Goal: Transaction & Acquisition: Register for event/course

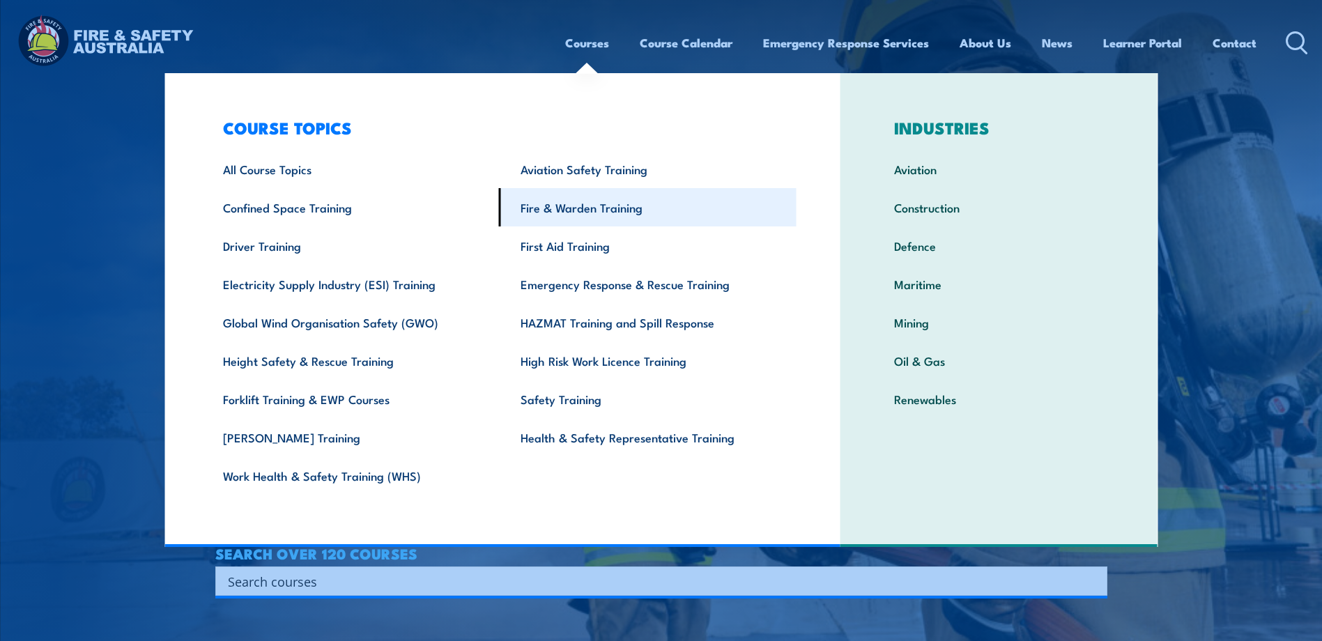
click at [564, 204] on link "Fire & Warden Training" at bounding box center [648, 207] width 298 height 38
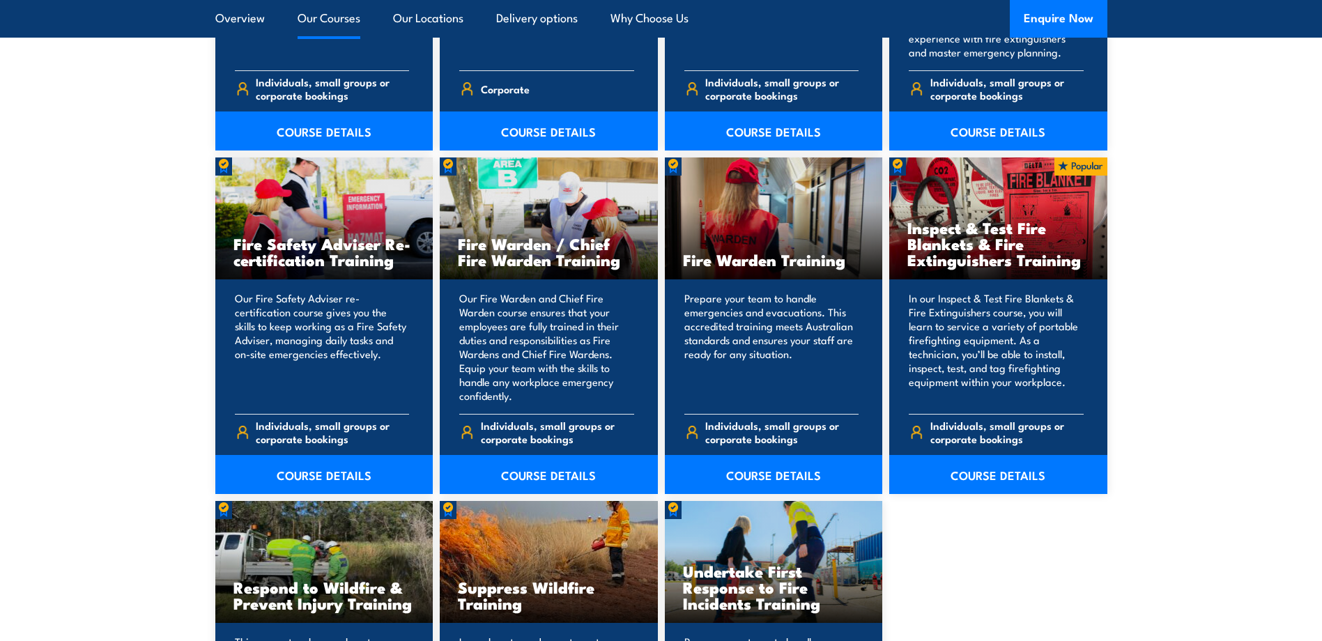
scroll to position [1812, 0]
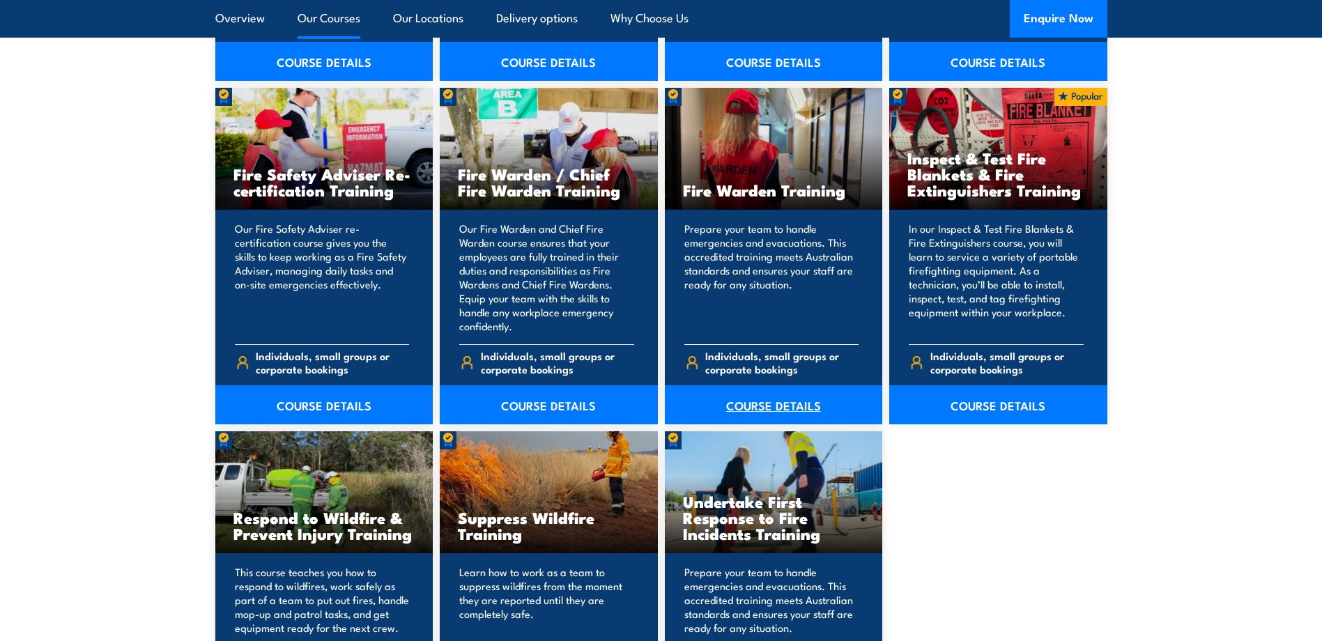
click at [761, 391] on link "COURSE DETAILS" at bounding box center [774, 404] width 218 height 39
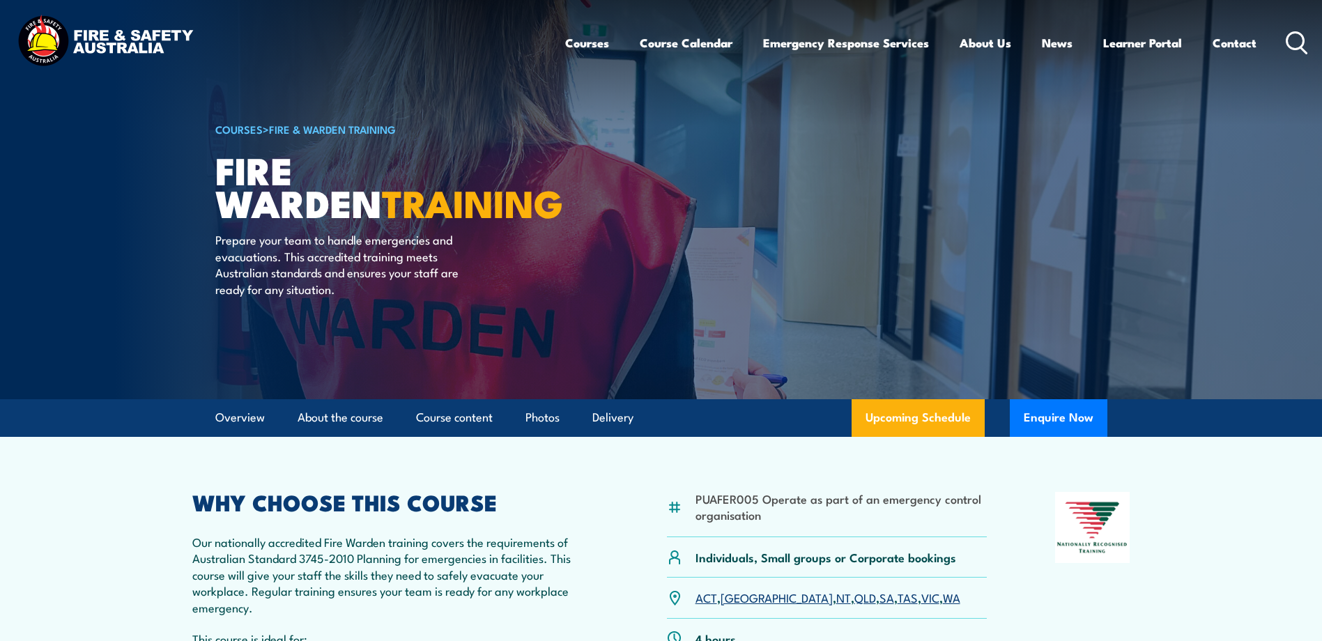
click at [704, 594] on link "ACT" at bounding box center [707, 597] width 22 height 17
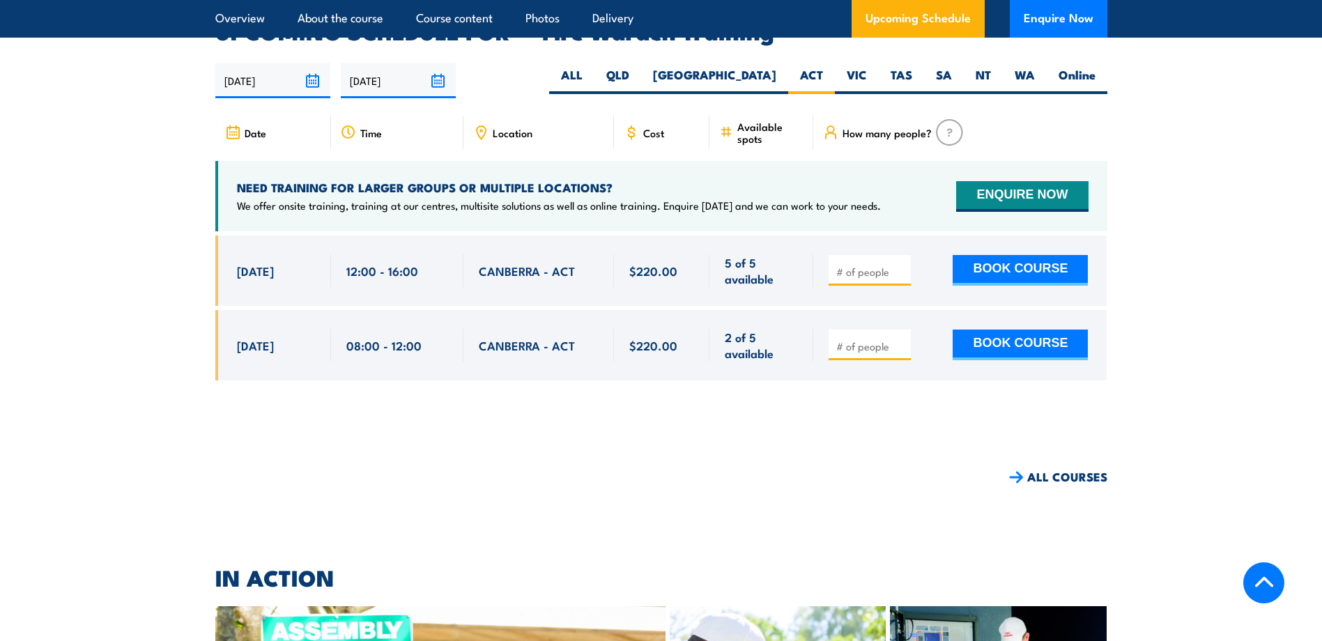
click at [857, 339] on input "number" at bounding box center [871, 346] width 70 height 14
type input "2"
click at [850, 265] on input "number" at bounding box center [871, 272] width 70 height 14
type input "1"
click at [1008, 330] on button "BOOK COURSE" at bounding box center [1020, 345] width 135 height 31
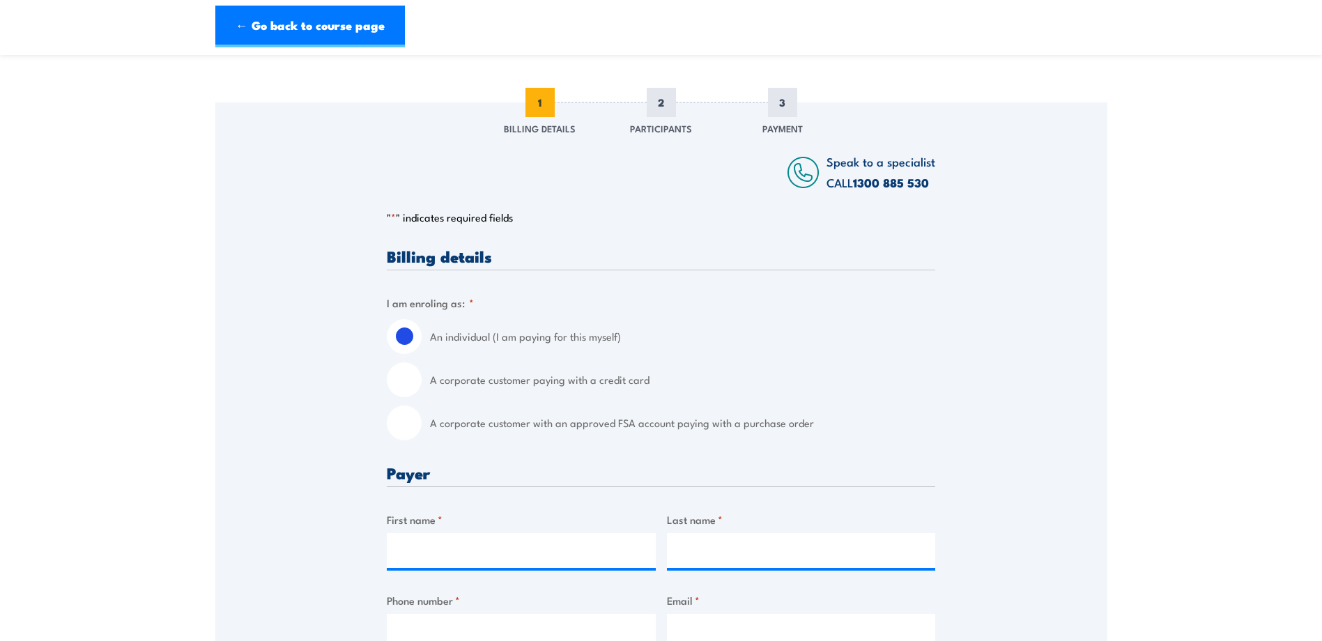
scroll to position [209, 0]
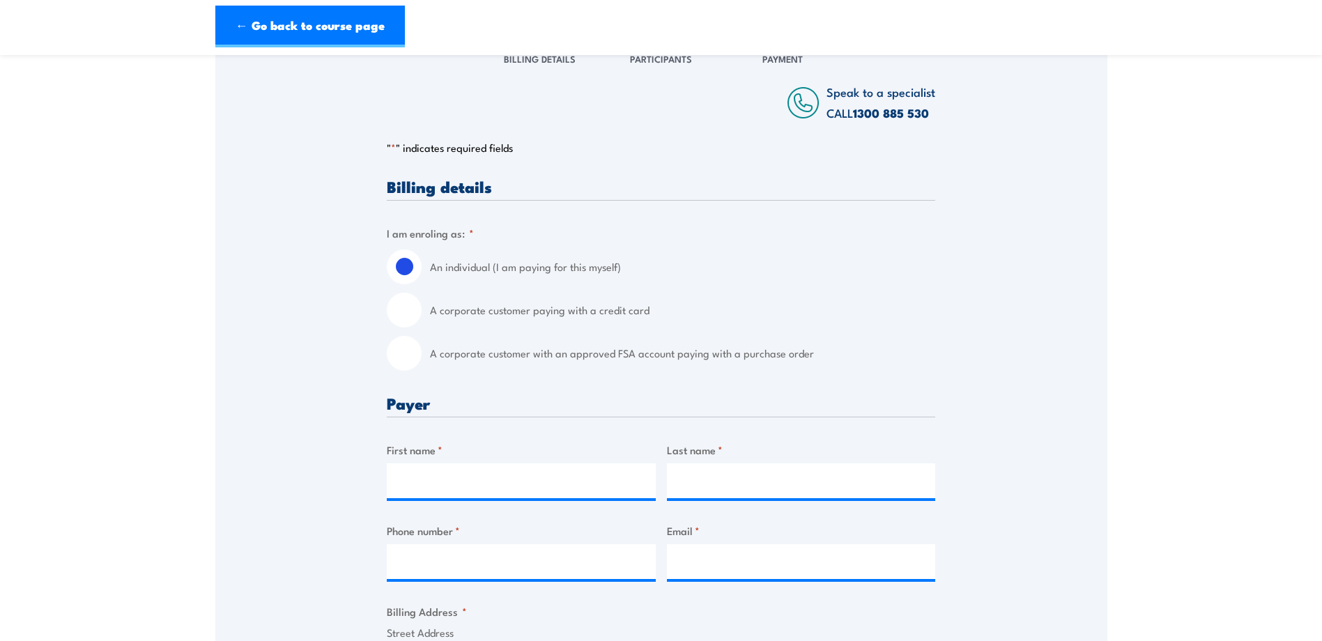
click at [409, 354] on input "A corporate customer with an approved FSA account paying with a purchase order" at bounding box center [404, 353] width 35 height 35
radio input "true"
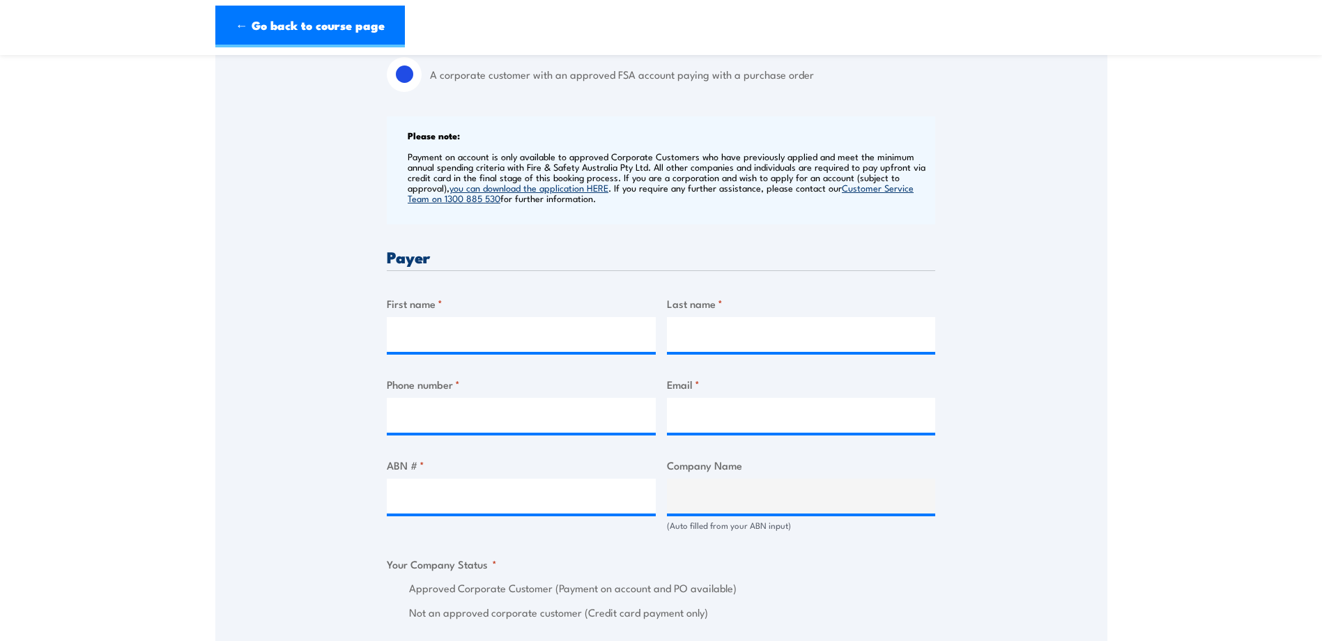
scroll to position [558, 0]
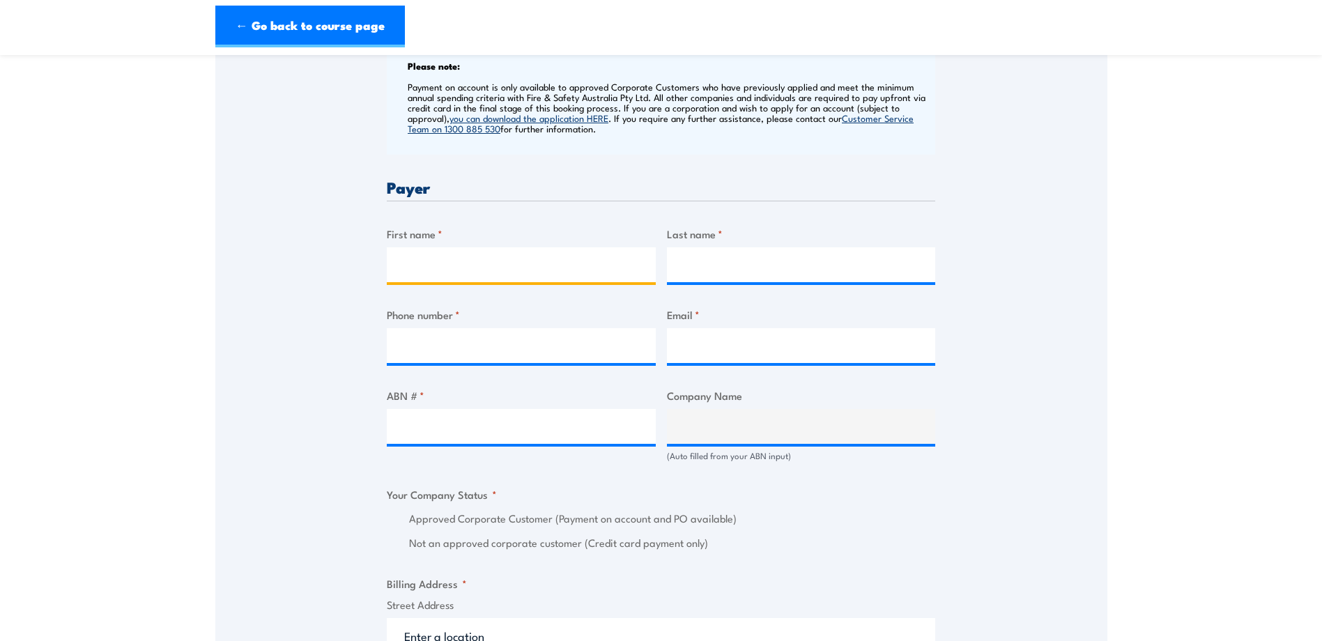
click at [438, 264] on input "First name *" at bounding box center [521, 264] width 269 height 35
type input "[PERSON_NAME]"
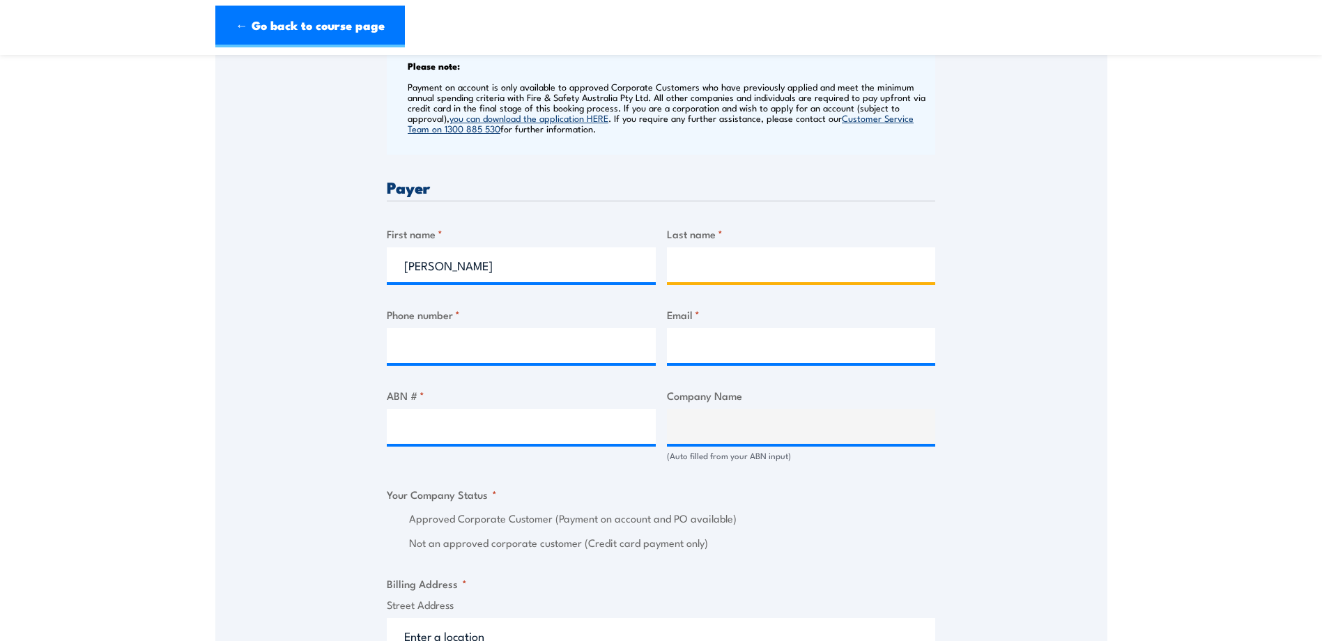
type input "[PERSON_NAME]"
type input "0439253050"
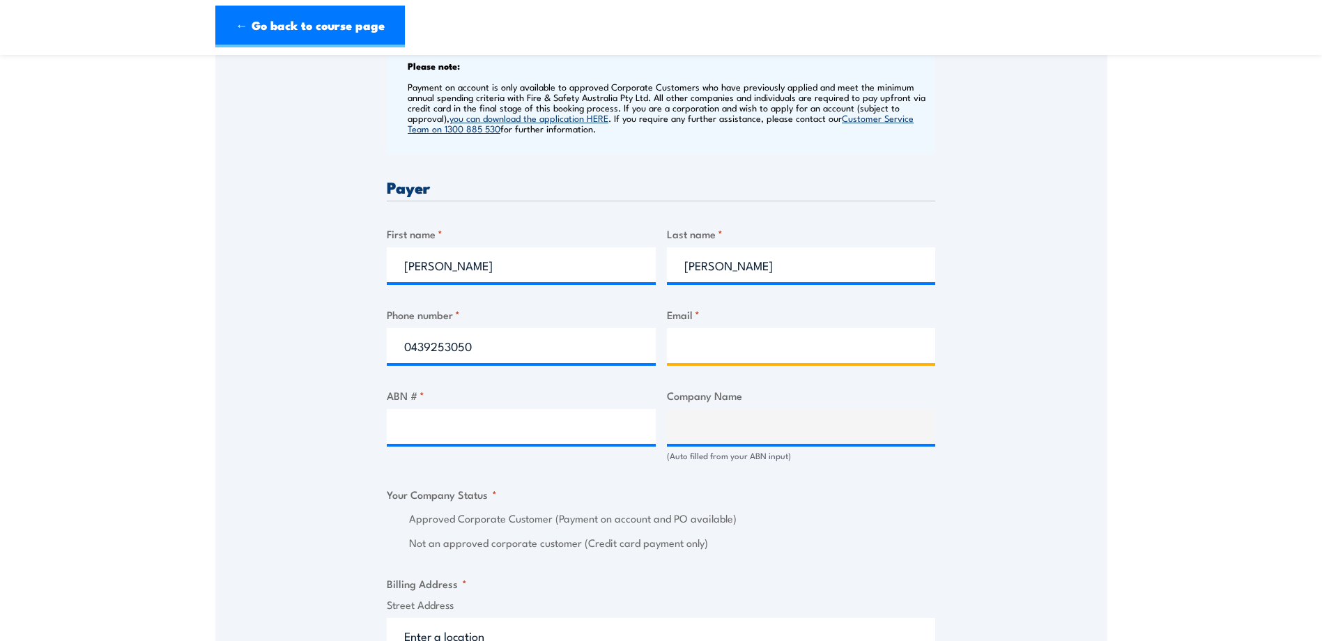
type input "[PERSON_NAME][EMAIL_ADDRESS][PERSON_NAME][DOMAIN_NAME]"
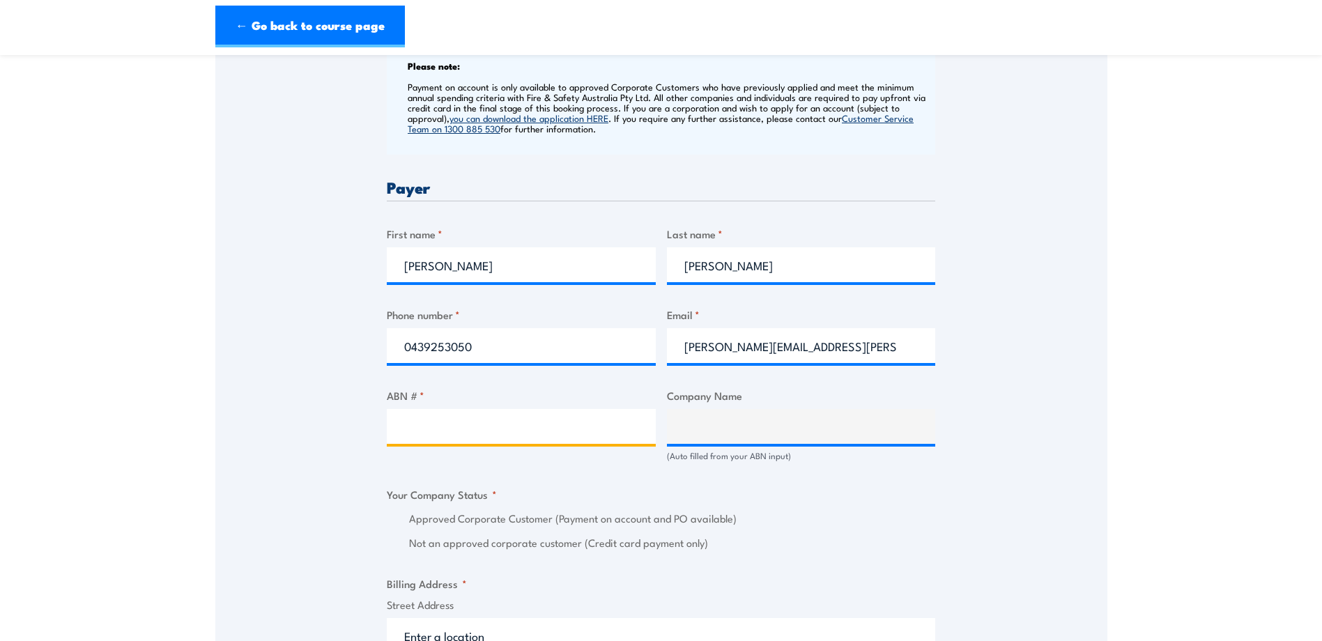
click at [434, 427] on input "ABN # *" at bounding box center [521, 426] width 269 height 35
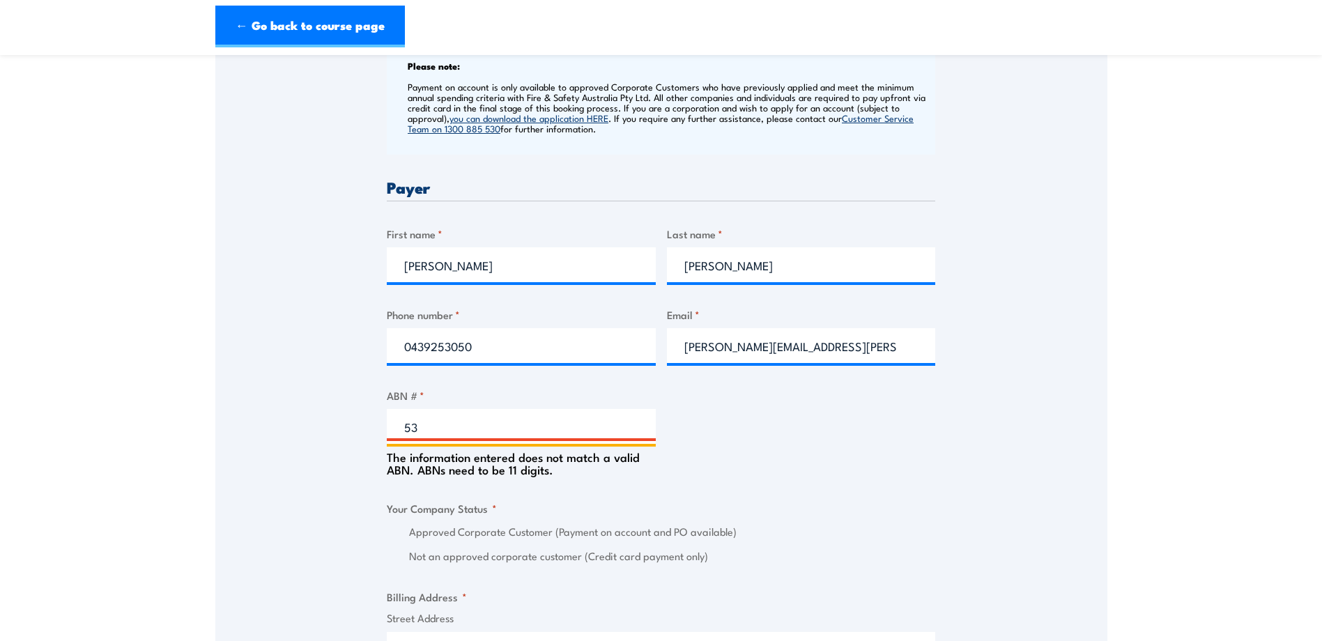
click at [434, 427] on input "53" at bounding box center [521, 426] width 269 height 35
type input "53115936993"
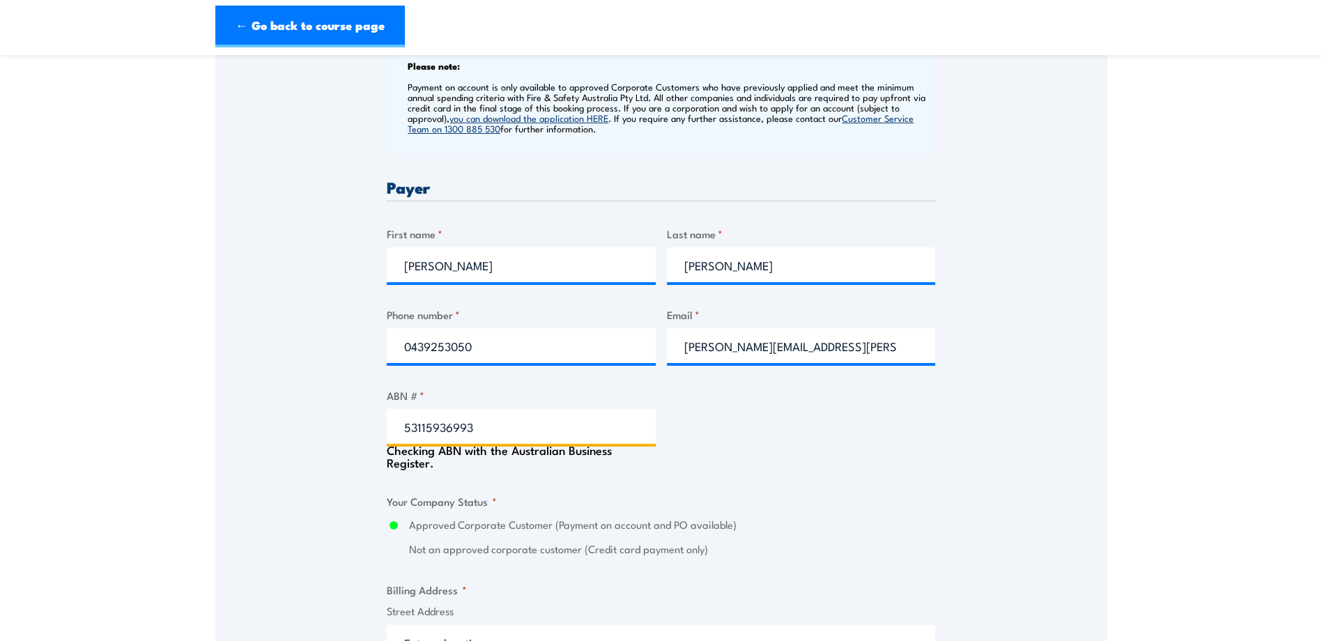
type input "SIRVA PTY LTD"
radio input "true"
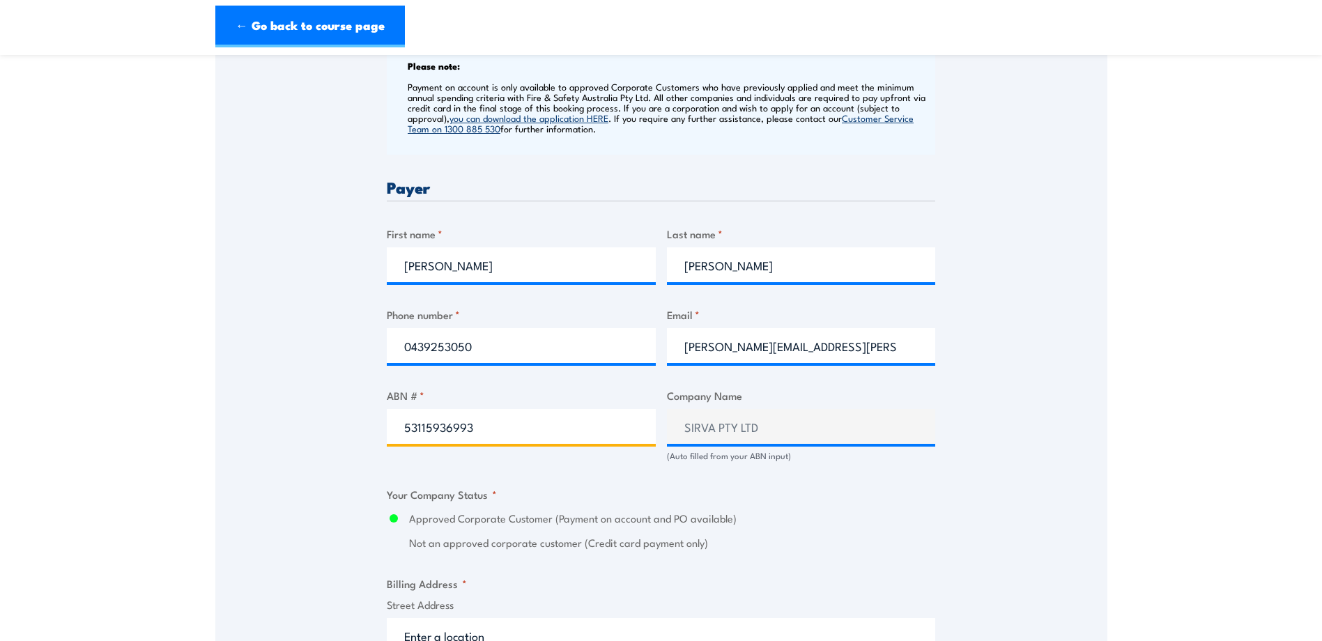
type input "53115936993"
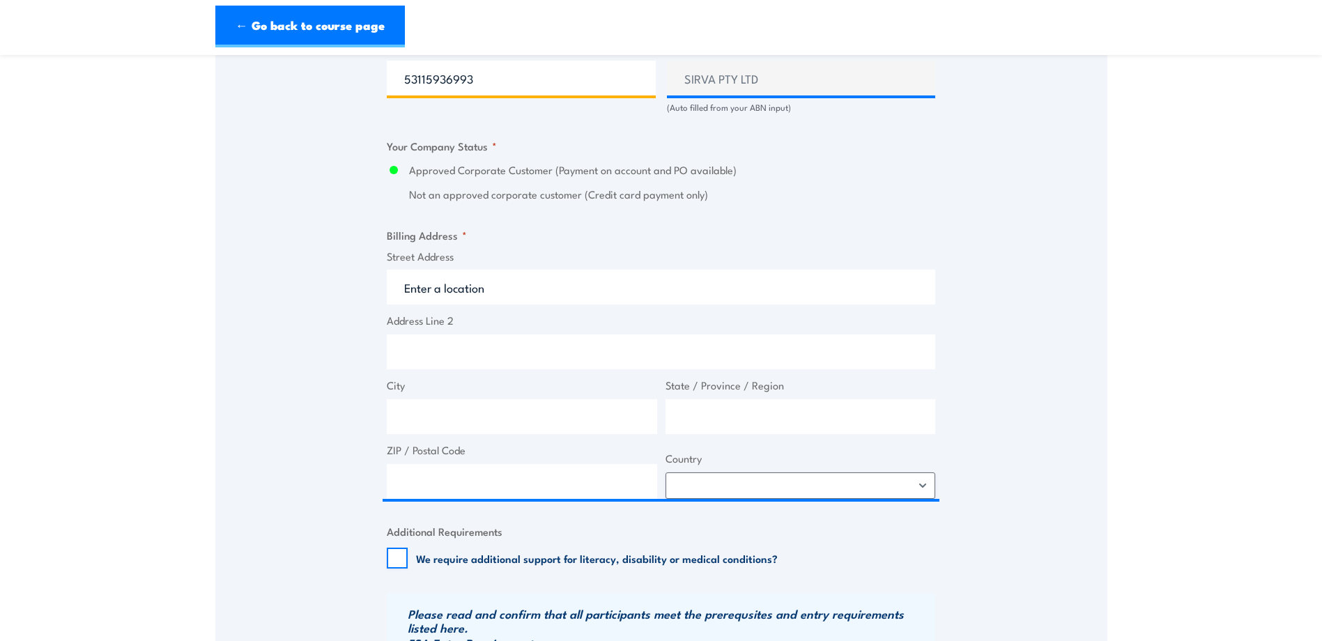
scroll to position [976, 0]
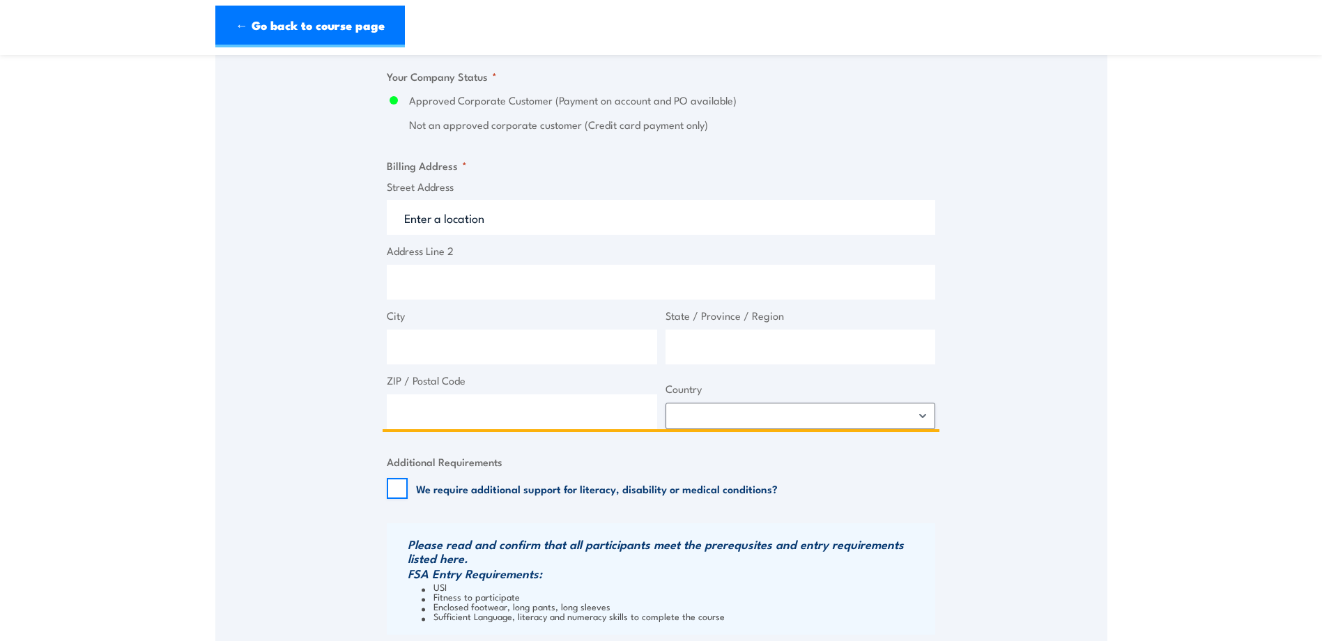
click at [423, 215] on input "Street Address" at bounding box center [661, 217] width 548 height 35
click at [396, 217] on input "Street Address" at bounding box center [661, 217] width 548 height 35
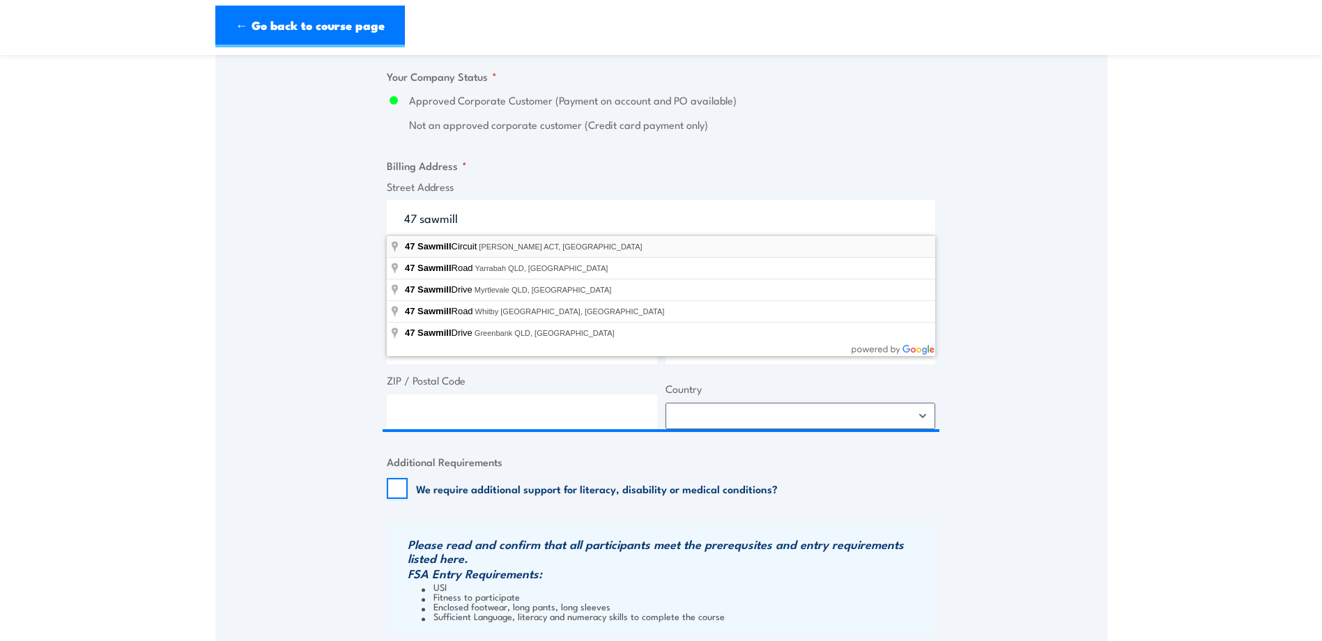
type input "[STREET_ADDRESS][PERSON_NAME]"
type input "[STREET_ADDRESS]"
type input "[PERSON_NAME]"
type input "[GEOGRAPHIC_DATA]"
type input "2620"
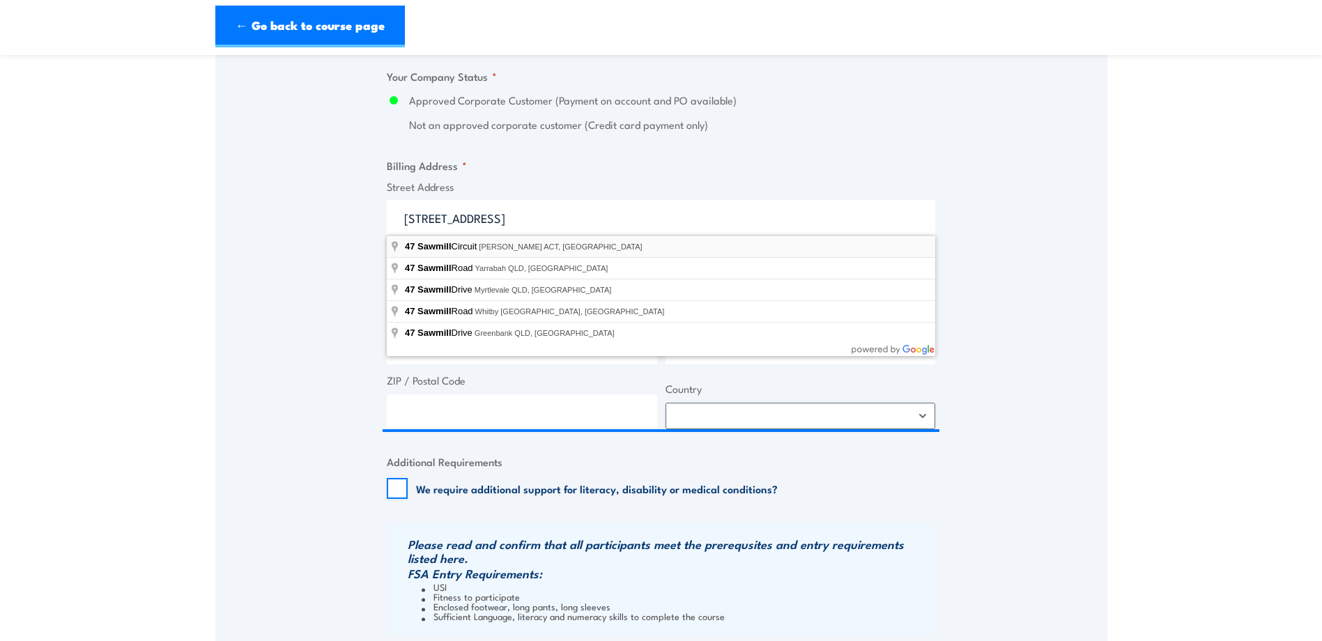
select select "[GEOGRAPHIC_DATA]"
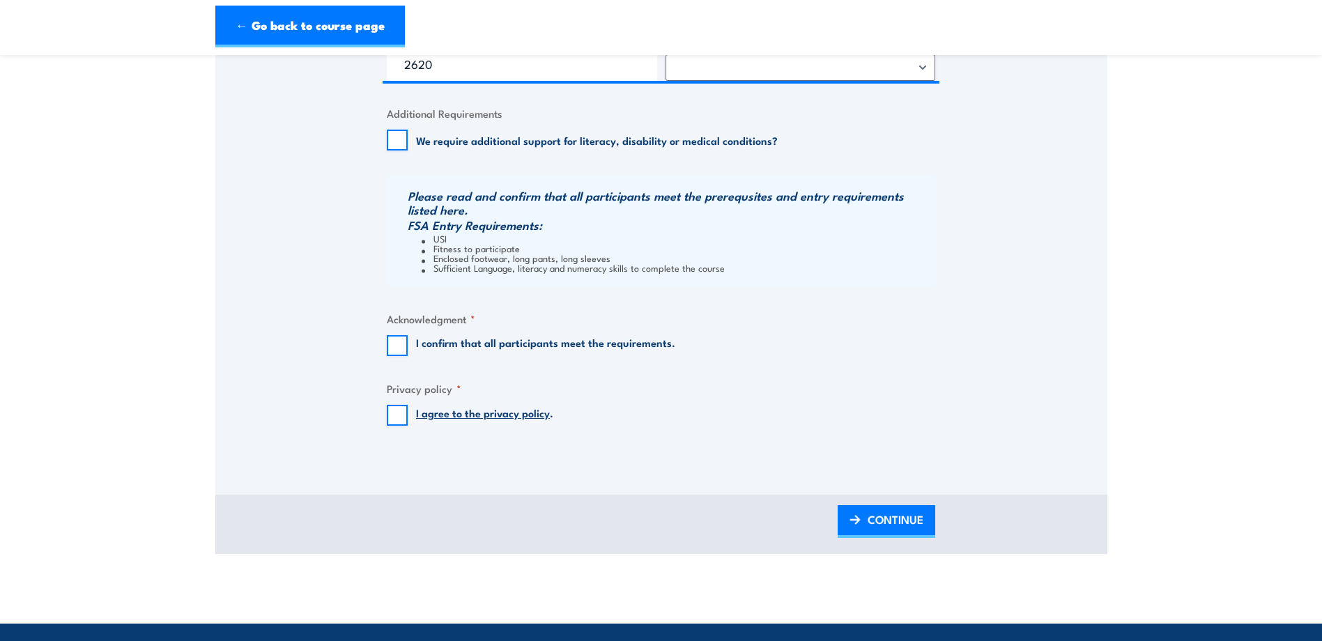
scroll to position [1394, 0]
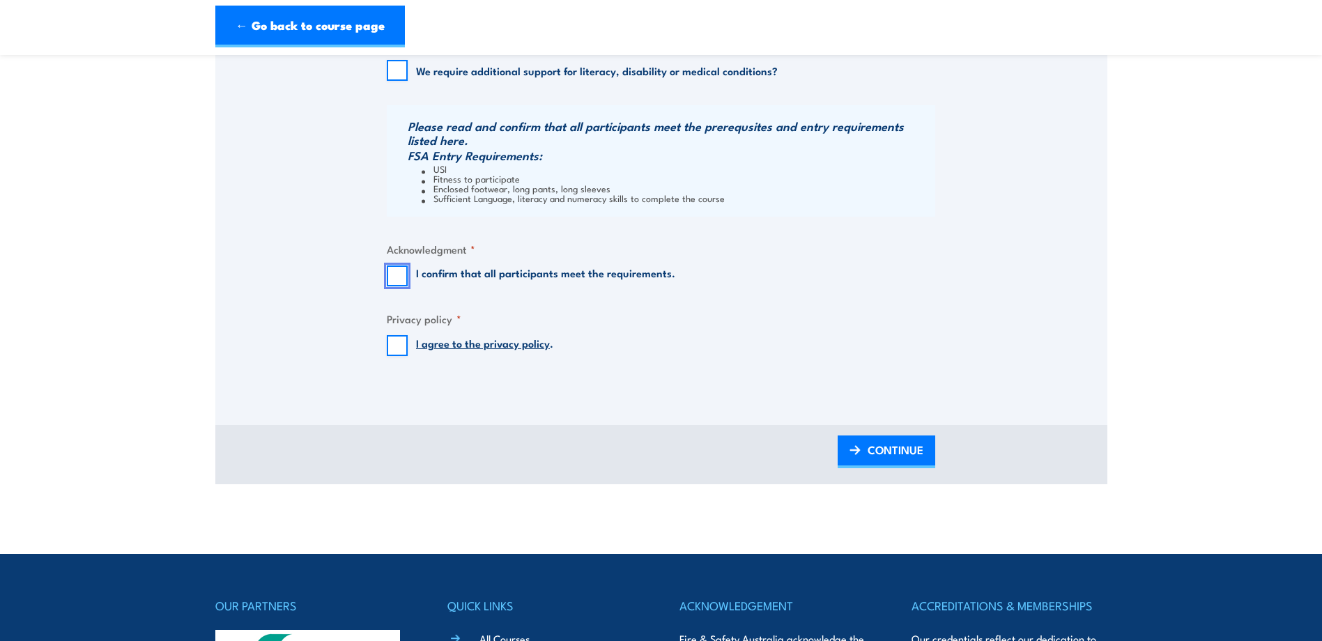
click at [397, 270] on input "I confirm that all participants meet the requirements." at bounding box center [397, 276] width 21 height 21
checkbox input "true"
click at [394, 348] on input "I agree to the privacy policy ." at bounding box center [397, 345] width 21 height 21
checkbox input "true"
click at [904, 454] on span "CONTINUE" at bounding box center [896, 449] width 56 height 37
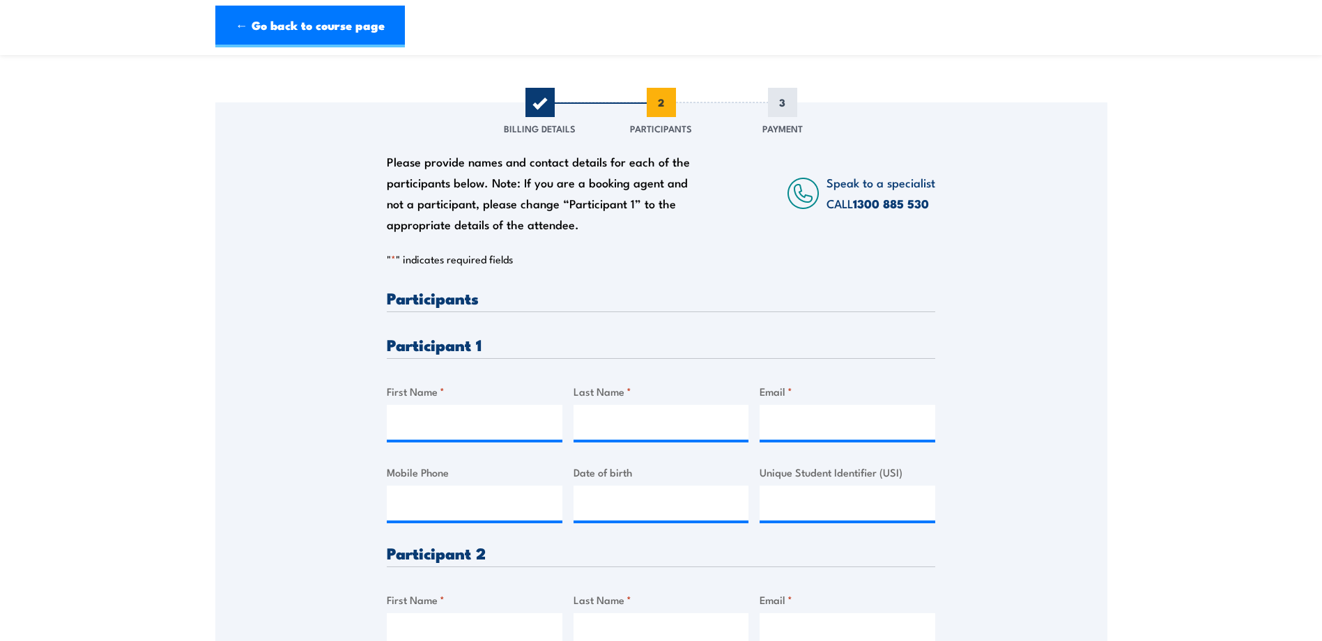
scroll to position [209, 0]
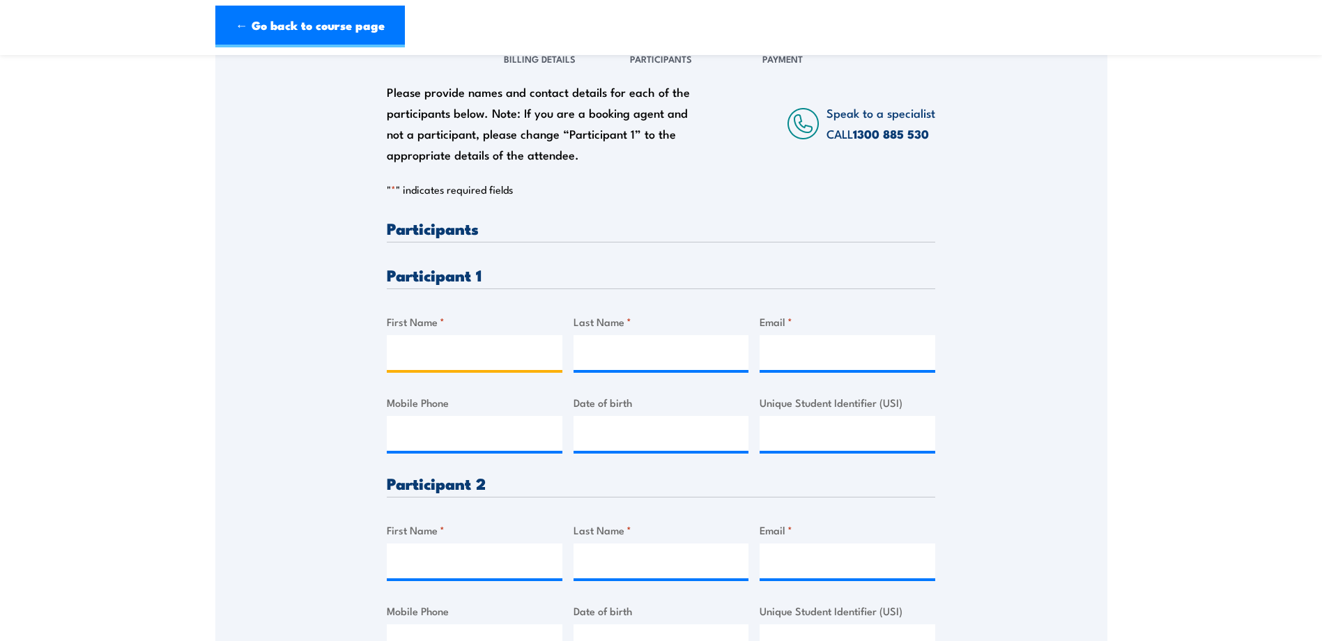
click at [409, 353] on input "First Name *" at bounding box center [475, 352] width 176 height 35
type input "[PERSON_NAME]"
paste input "[EMAIL_ADDRESS][DOMAIN_NAME]"
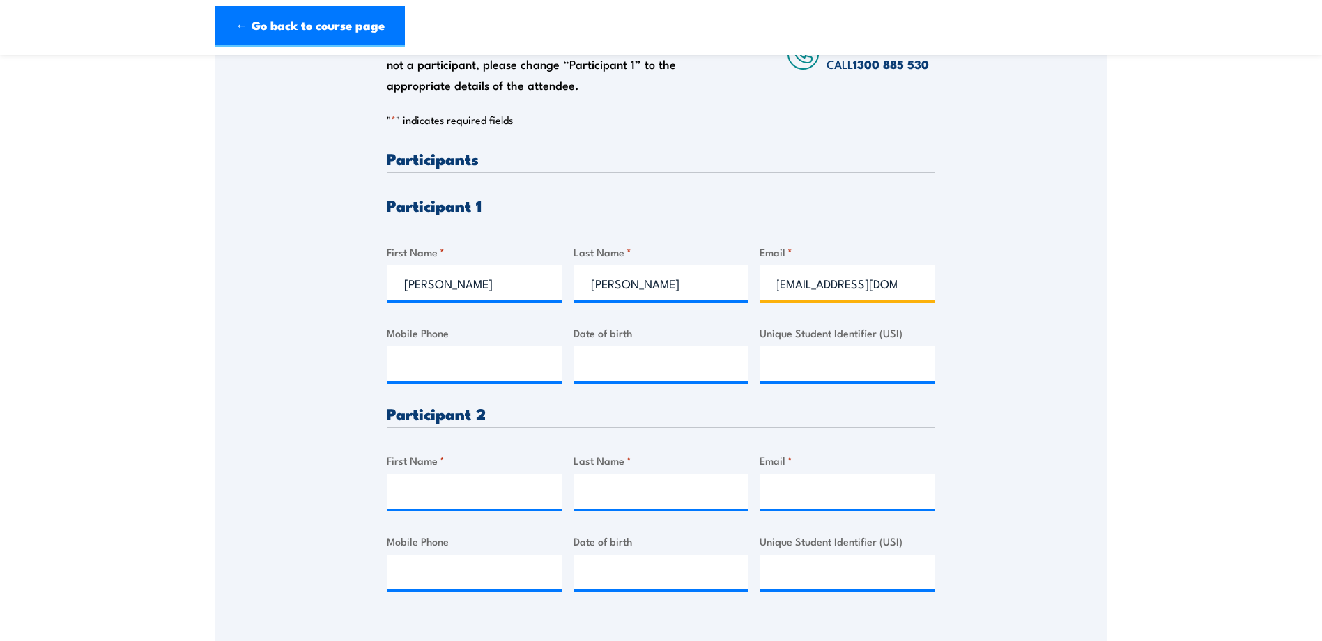
scroll to position [348, 0]
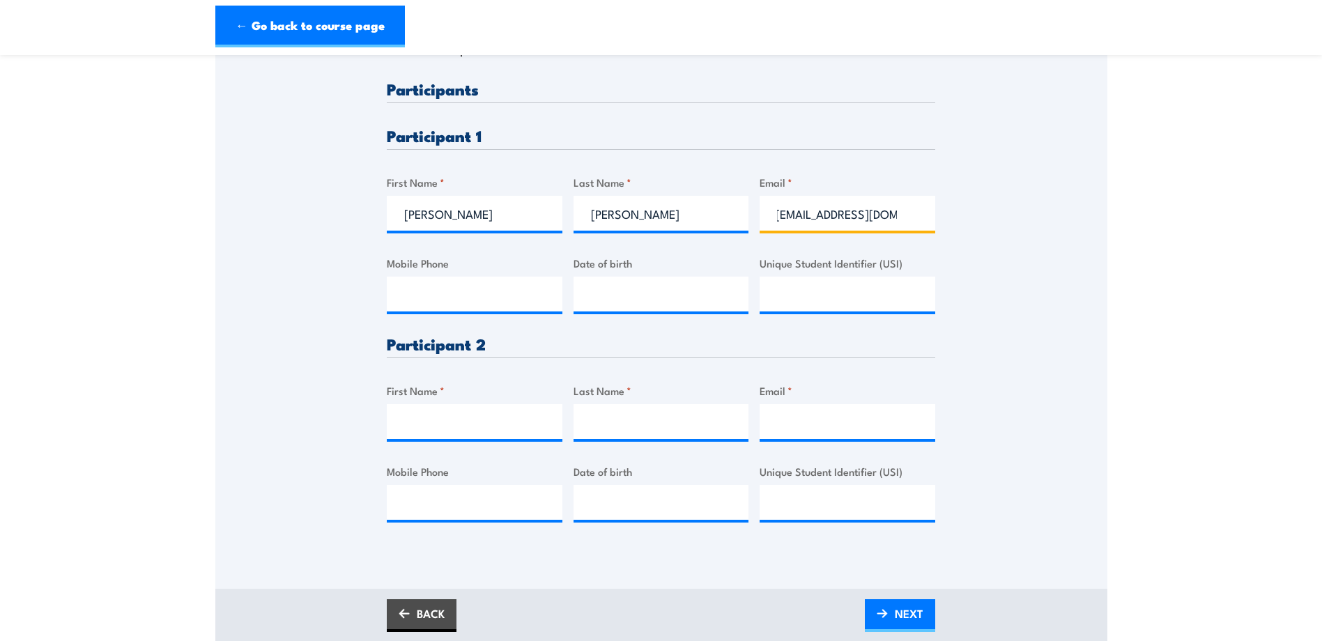
type input "[EMAIL_ADDRESS][DOMAIN_NAME]"
click at [475, 420] on input "First Name *" at bounding box center [475, 421] width 176 height 35
type input "[PERSON_NAME]"
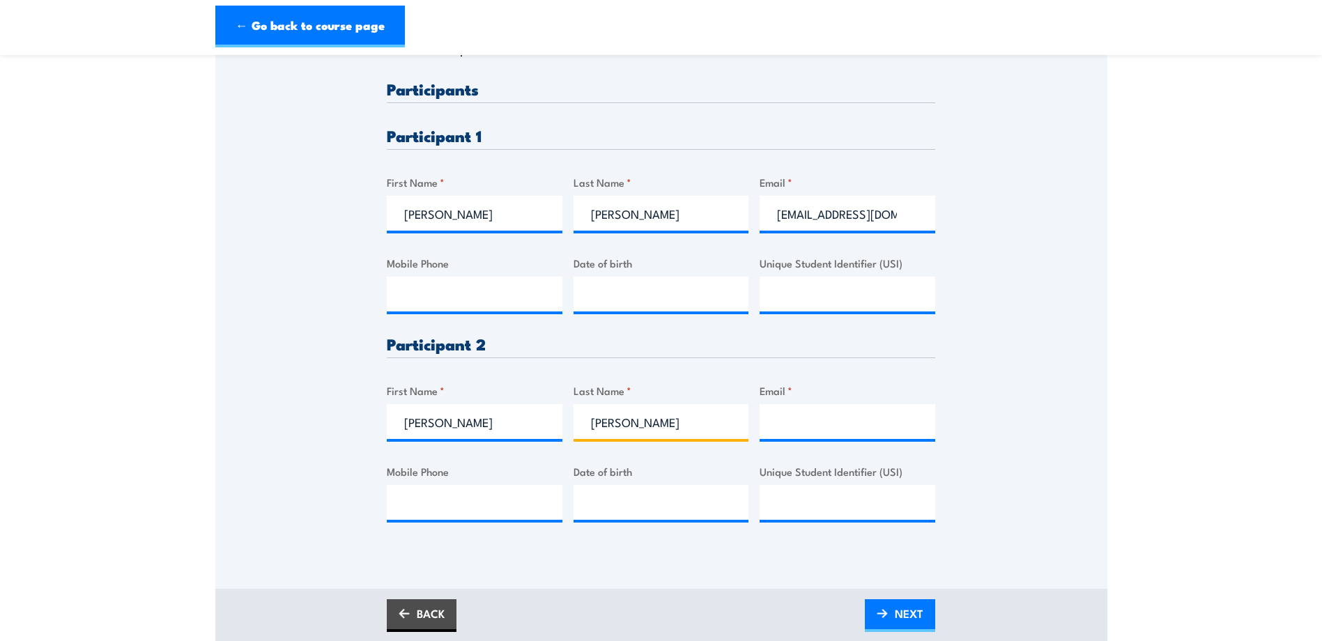
type input "[PERSON_NAME]"
click at [784, 429] on input "Email *" at bounding box center [848, 421] width 176 height 35
paste input "[PERSON_NAME][EMAIL_ADDRESS][PERSON_NAME][DOMAIN_NAME]"
type input "[PERSON_NAME][EMAIL_ADDRESS][PERSON_NAME][DOMAIN_NAME]"
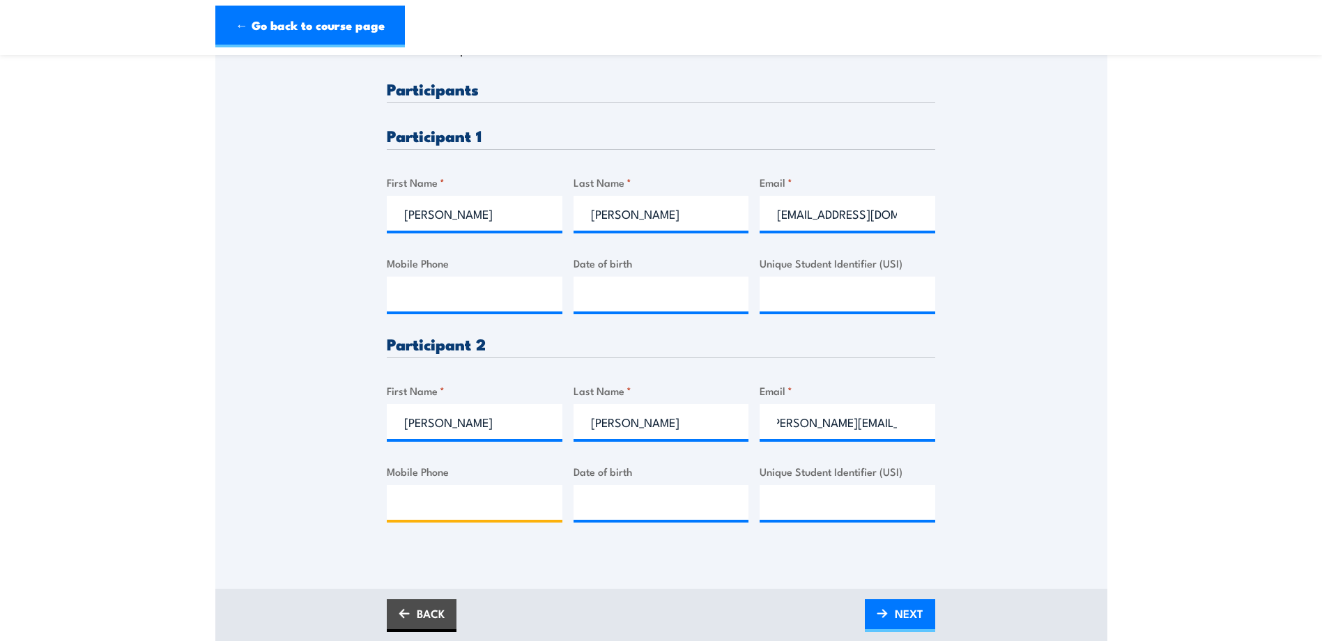
click at [490, 496] on input "Mobile Phone" at bounding box center [475, 502] width 176 height 35
click at [336, 524] on div "Please provide names and contact details for each of the participants below. No…" at bounding box center [661, 221] width 892 height 656
click at [907, 615] on span "NEXT" at bounding box center [909, 613] width 29 height 37
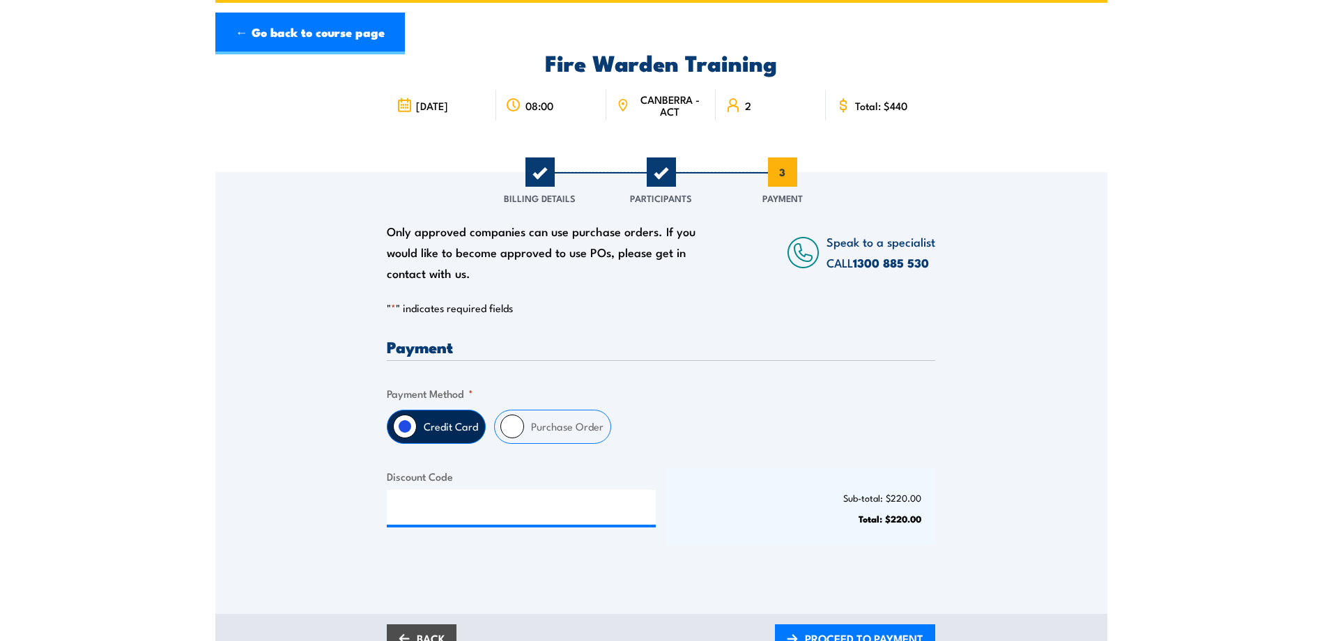
scroll to position [209, 0]
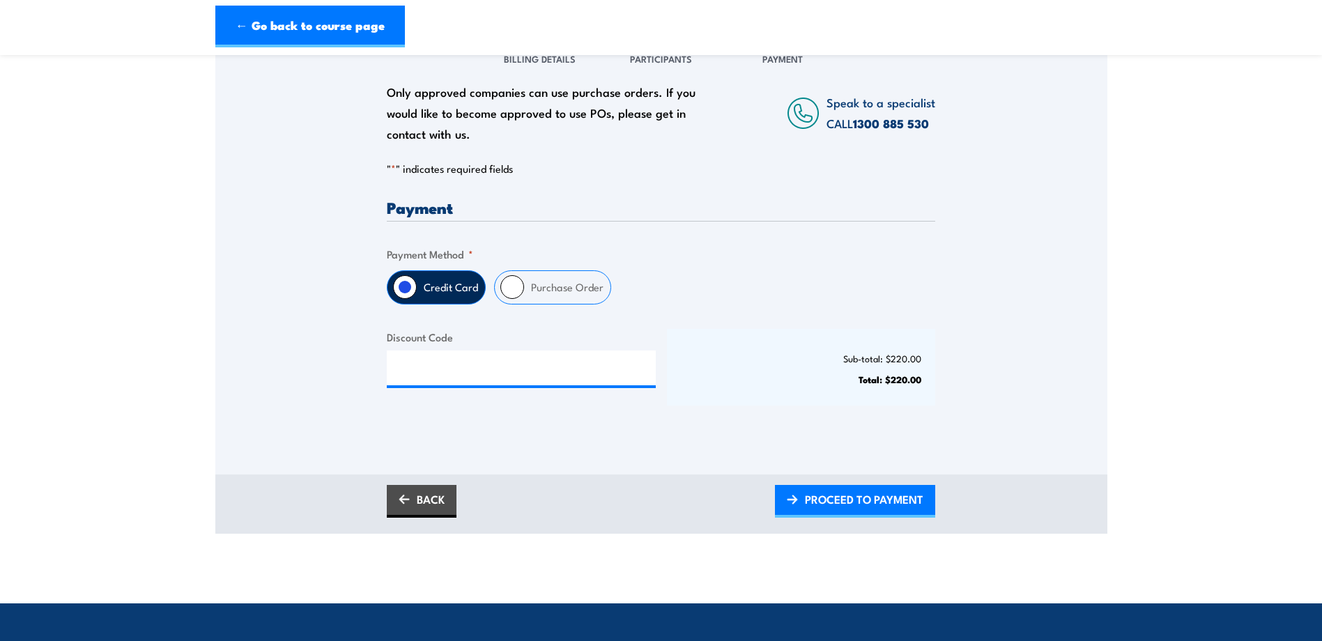
click at [523, 284] on input "Purchase Order" at bounding box center [512, 287] width 24 height 24
radio input "true"
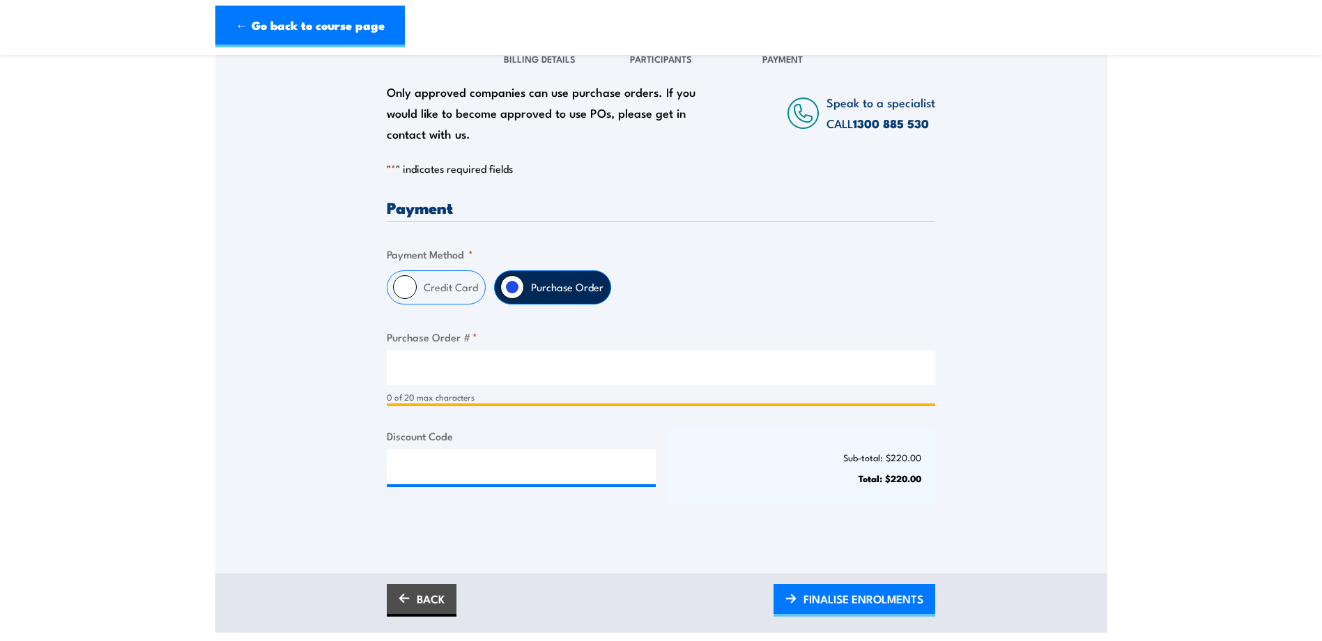
click at [437, 369] on input "Purchase Order # *" at bounding box center [661, 368] width 548 height 35
type input "DAMCHECBR"
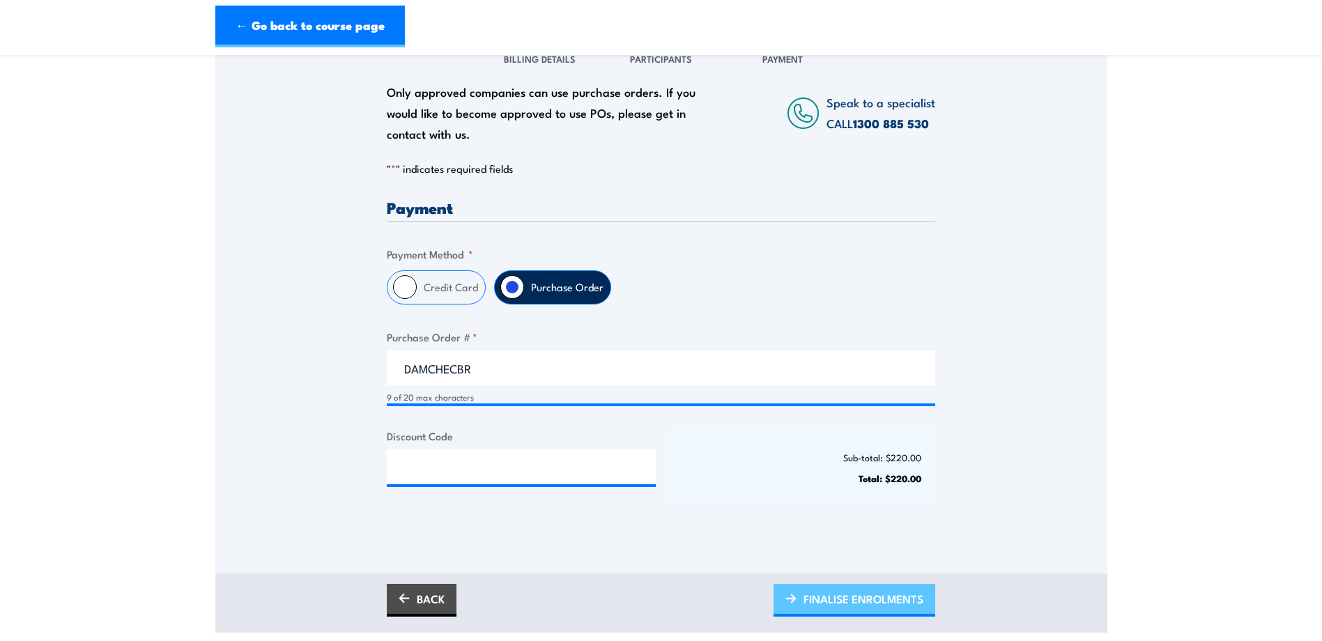
click at [852, 595] on span "FINALISE ENROLMENTS" at bounding box center [864, 599] width 120 height 37
